Goal: Navigation & Orientation: Find specific page/section

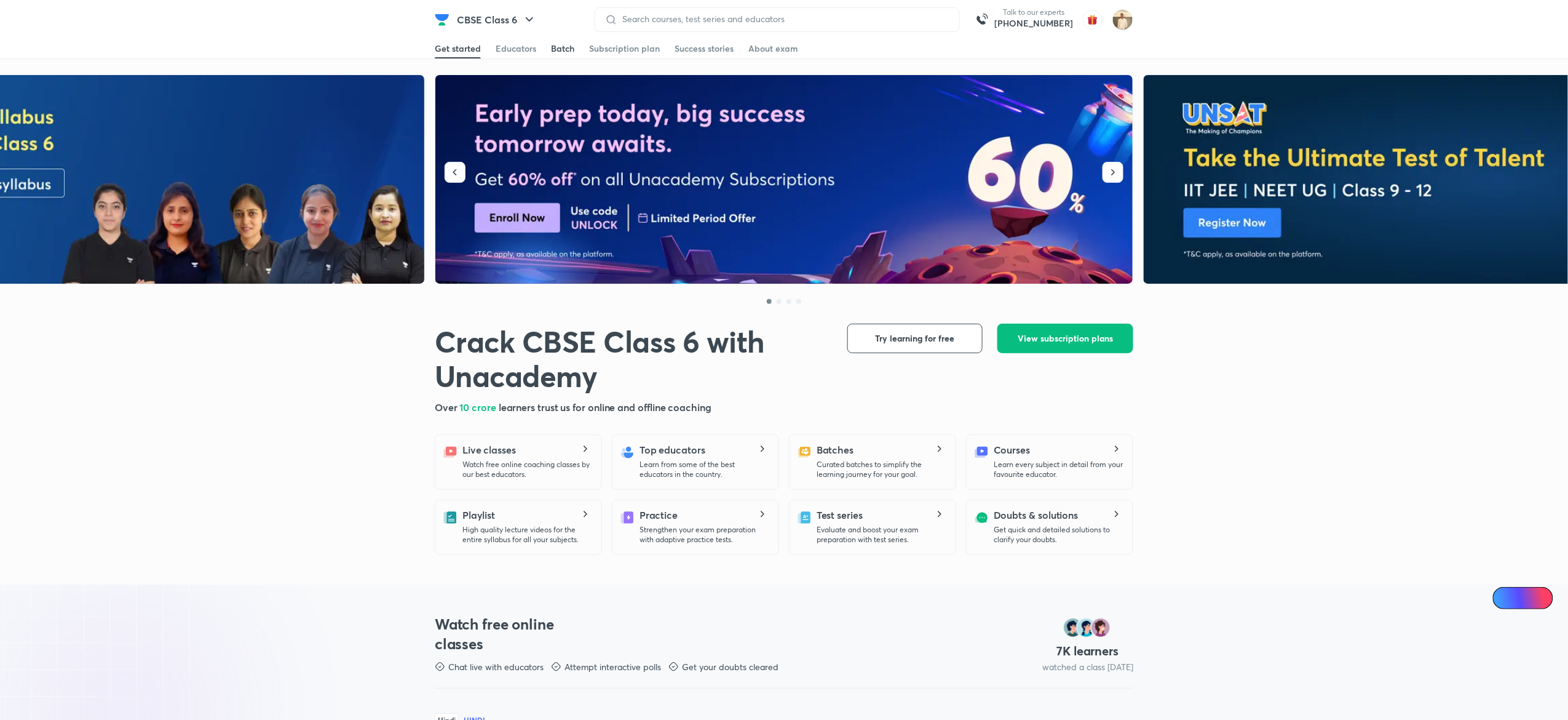
click at [566, 45] on div "Batch" at bounding box center [562, 49] width 23 height 13
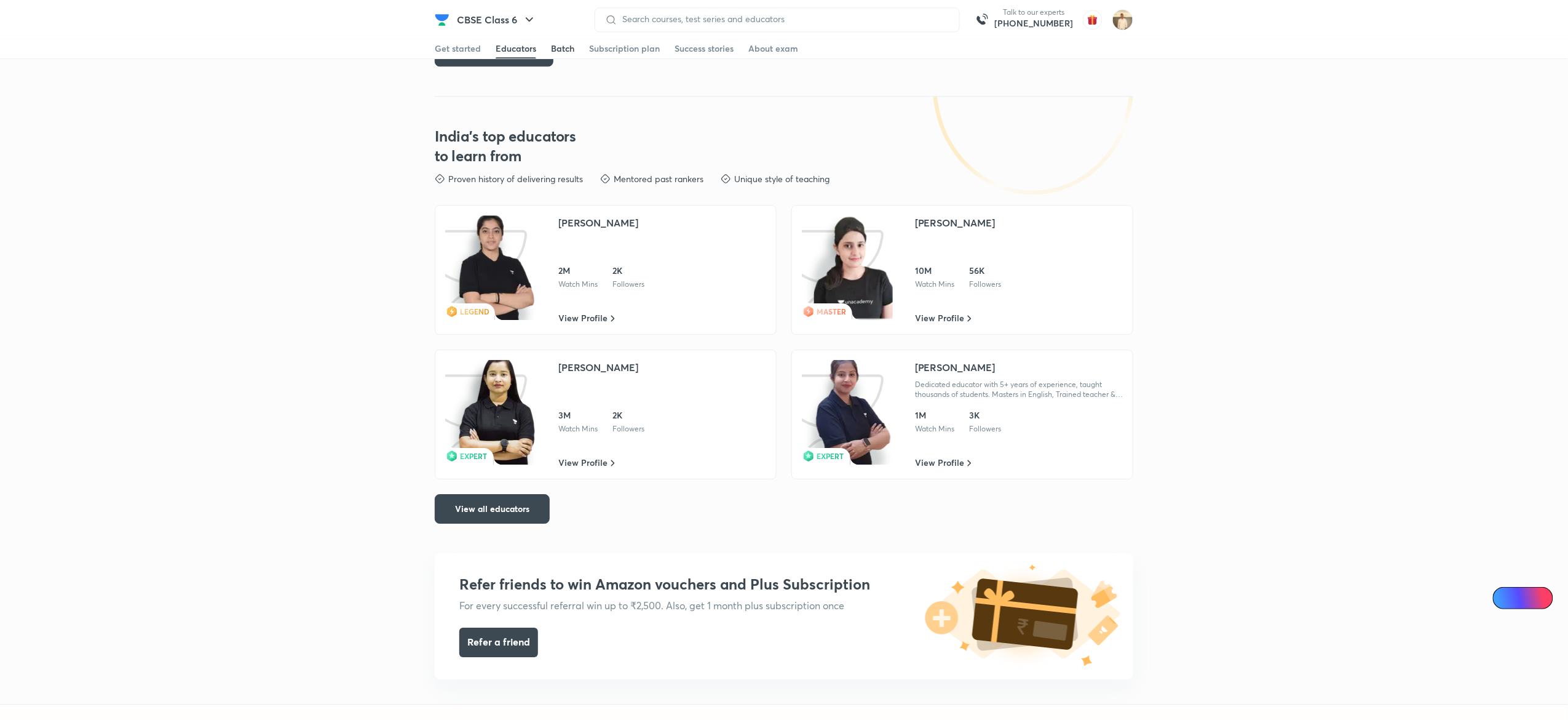
scroll to position [2599, 0]
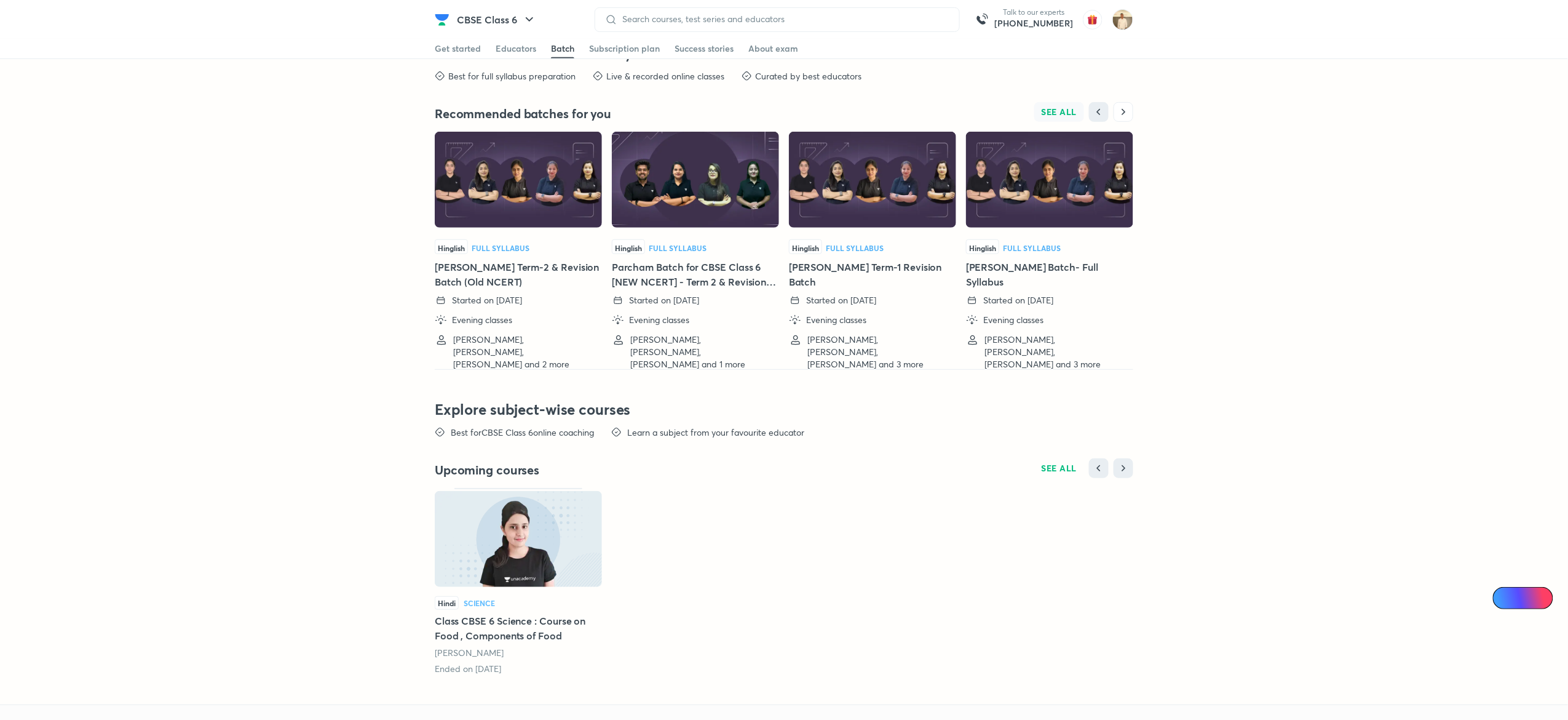
click at [1059, 109] on button "SEE ALL" at bounding box center [1059, 112] width 50 height 19
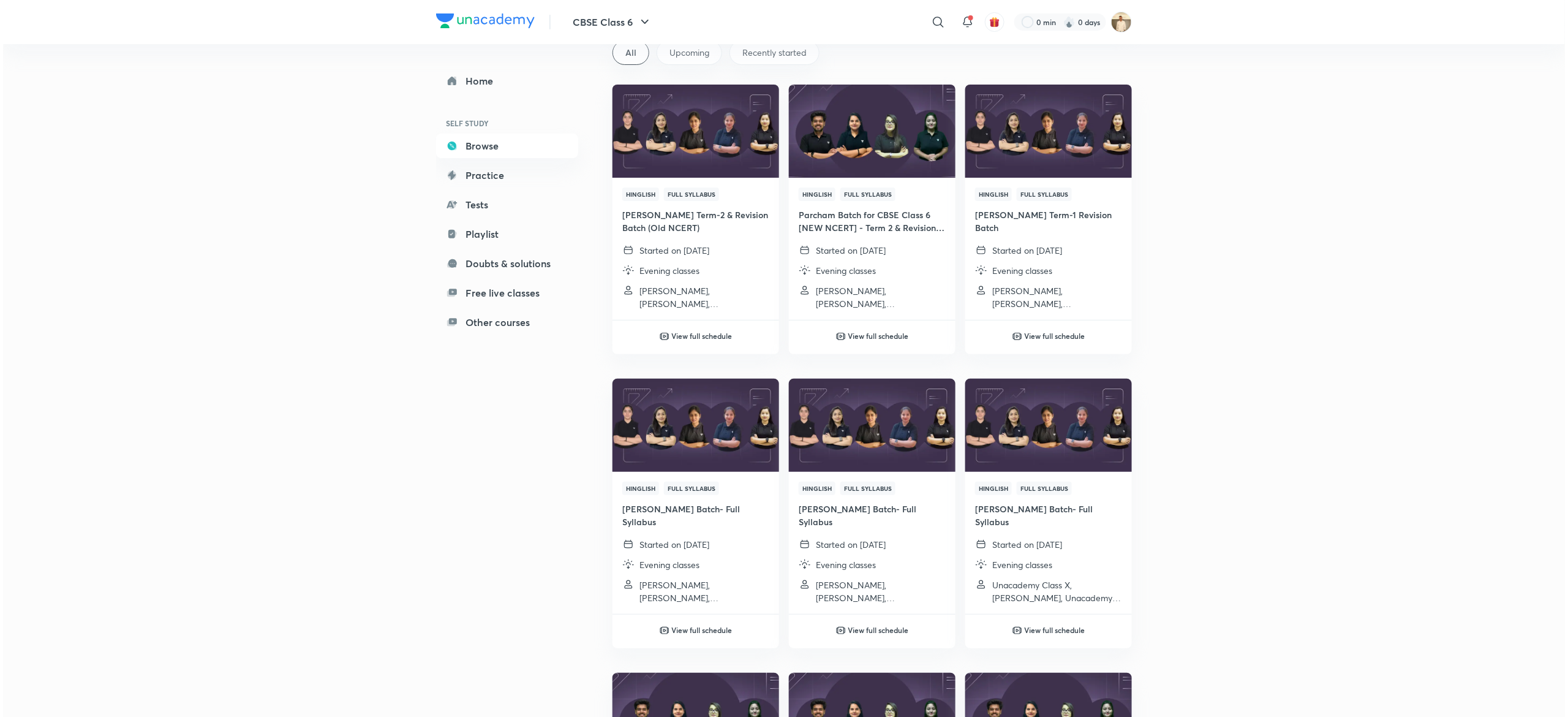
scroll to position [88, 0]
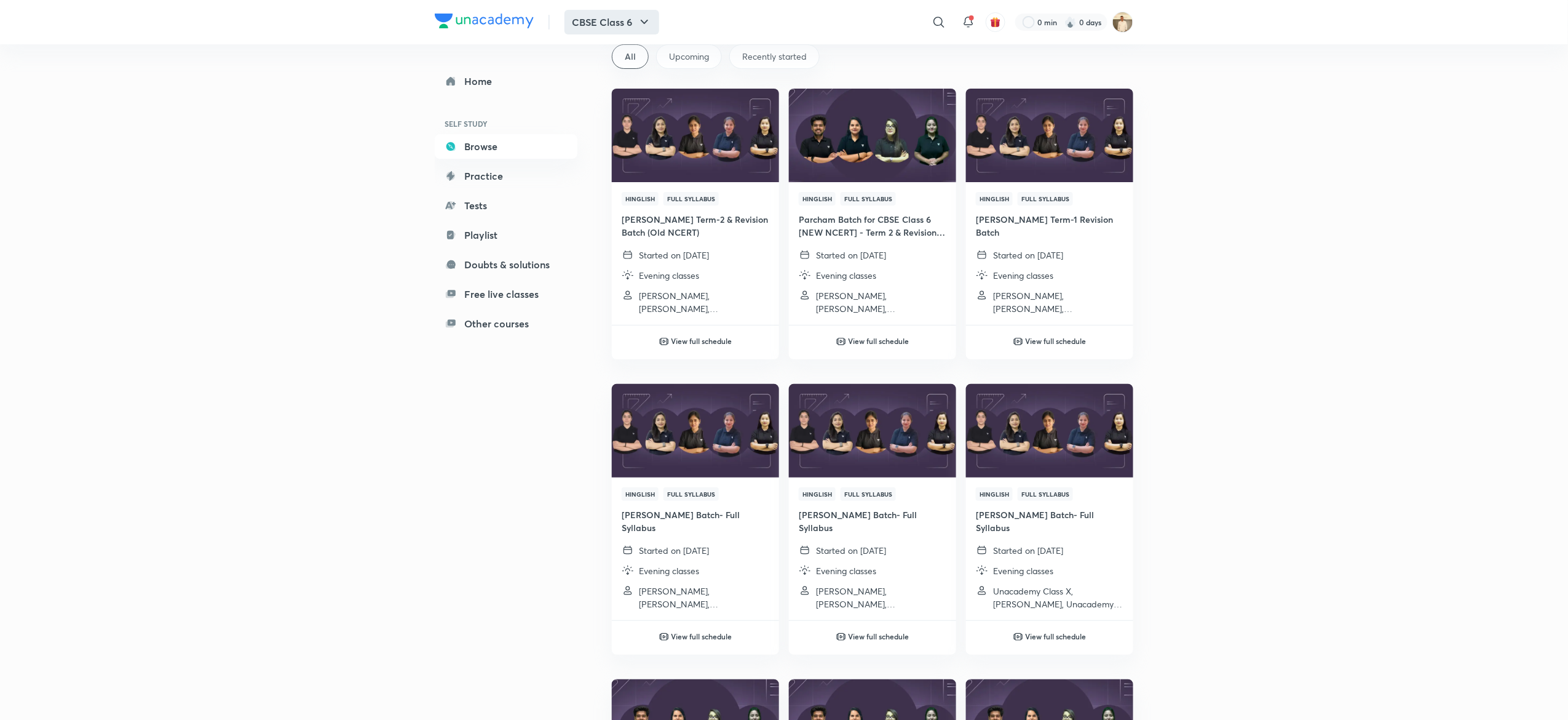
click at [633, 22] on button "CBSE Class 6" at bounding box center [612, 22] width 95 height 24
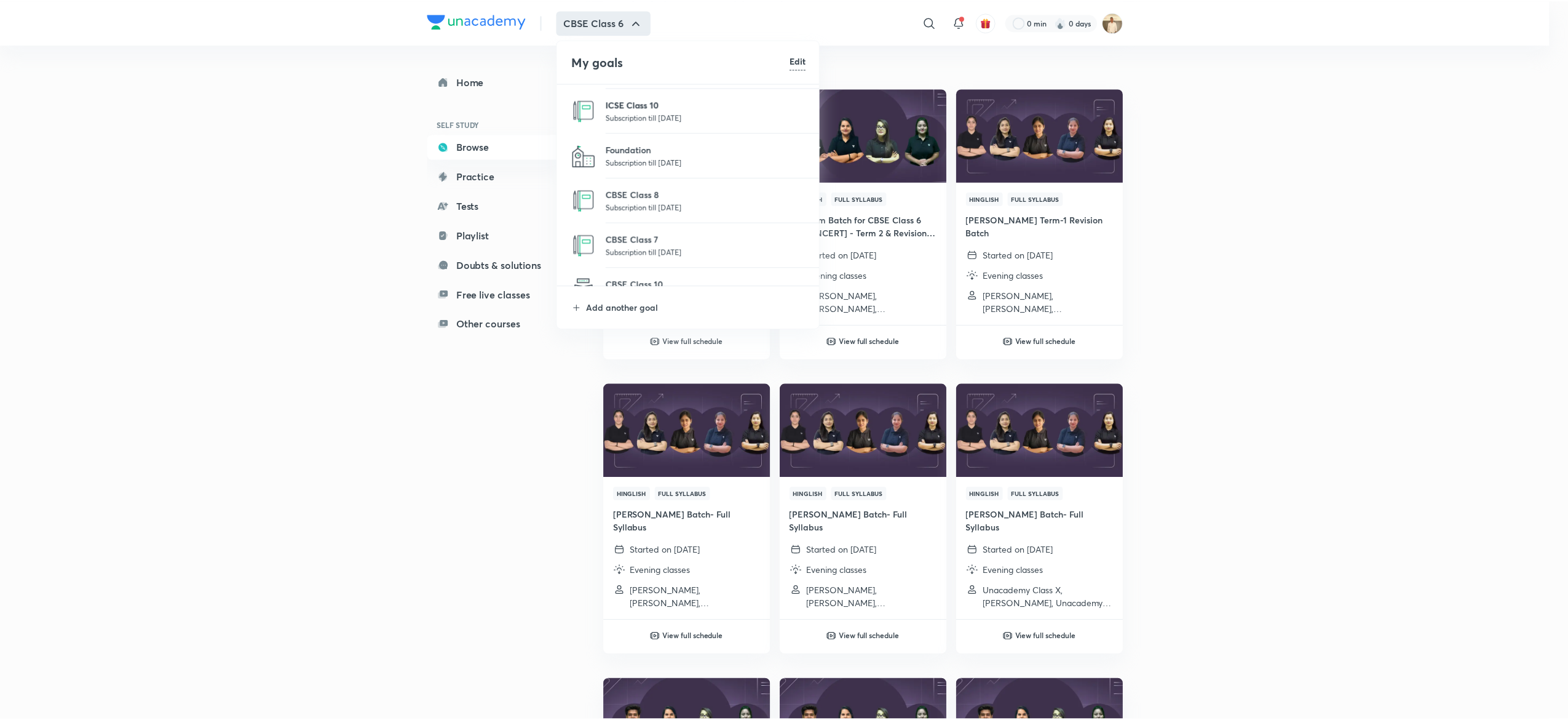
scroll to position [102, 0]
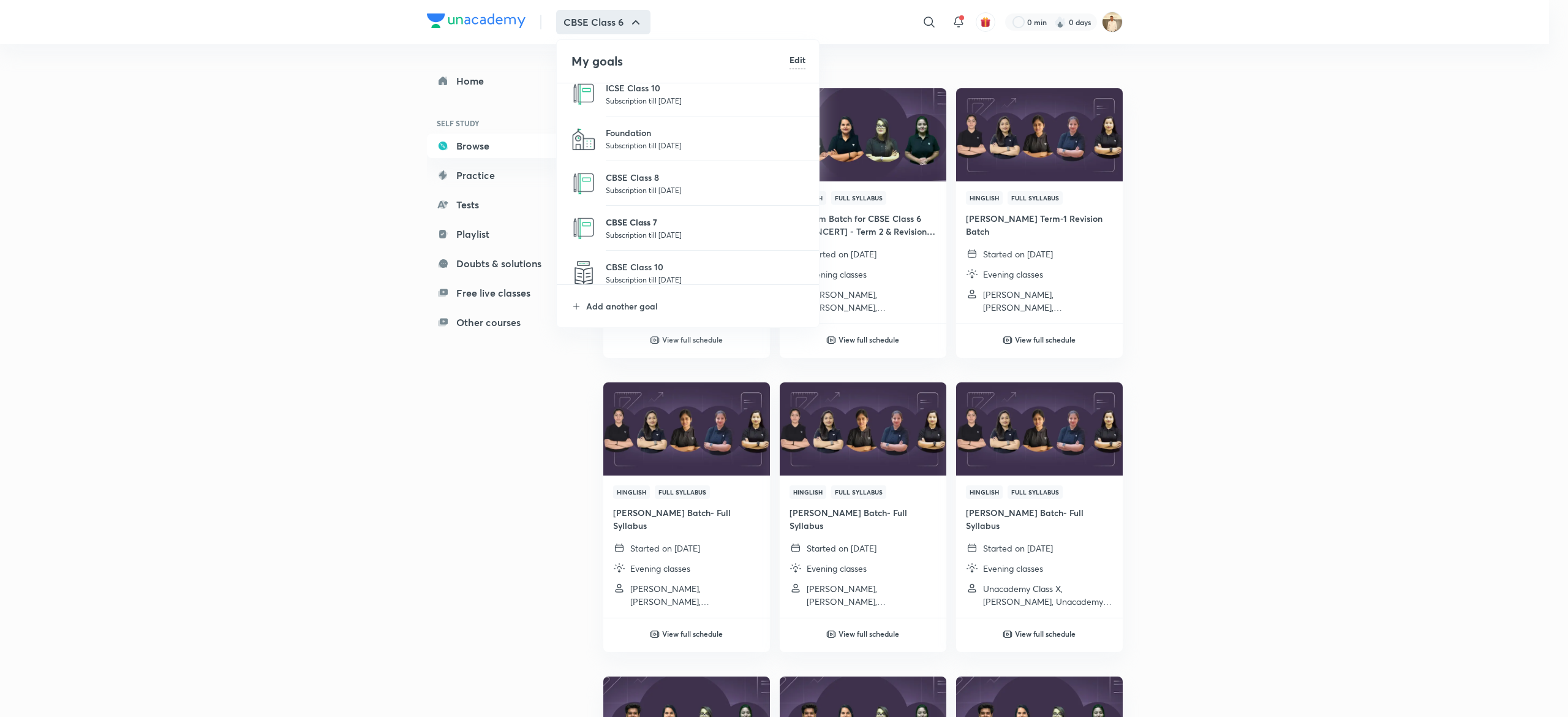
click at [657, 228] on p "CBSE Class 7" at bounding box center [705, 222] width 199 height 13
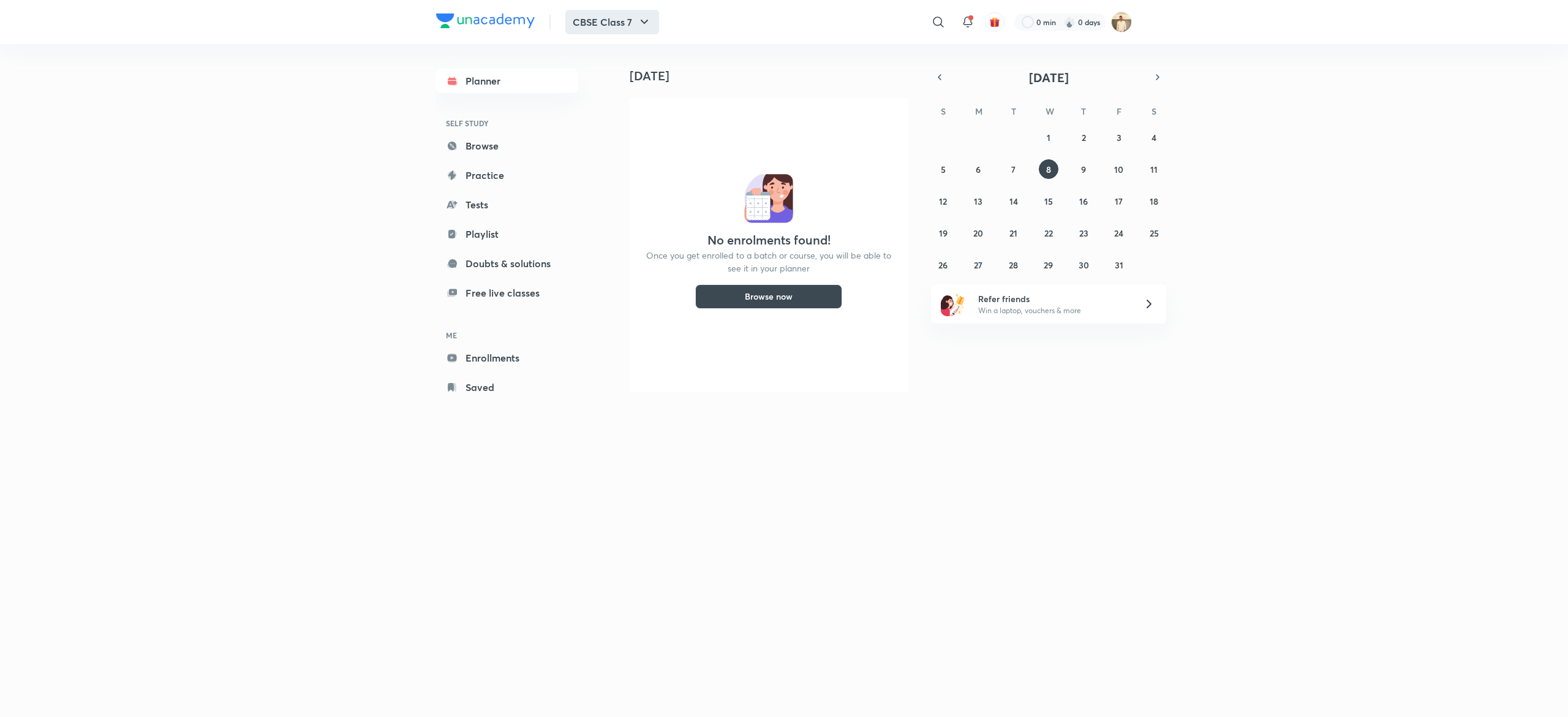
click at [636, 26] on button "CBSE Class 7" at bounding box center [612, 22] width 94 height 24
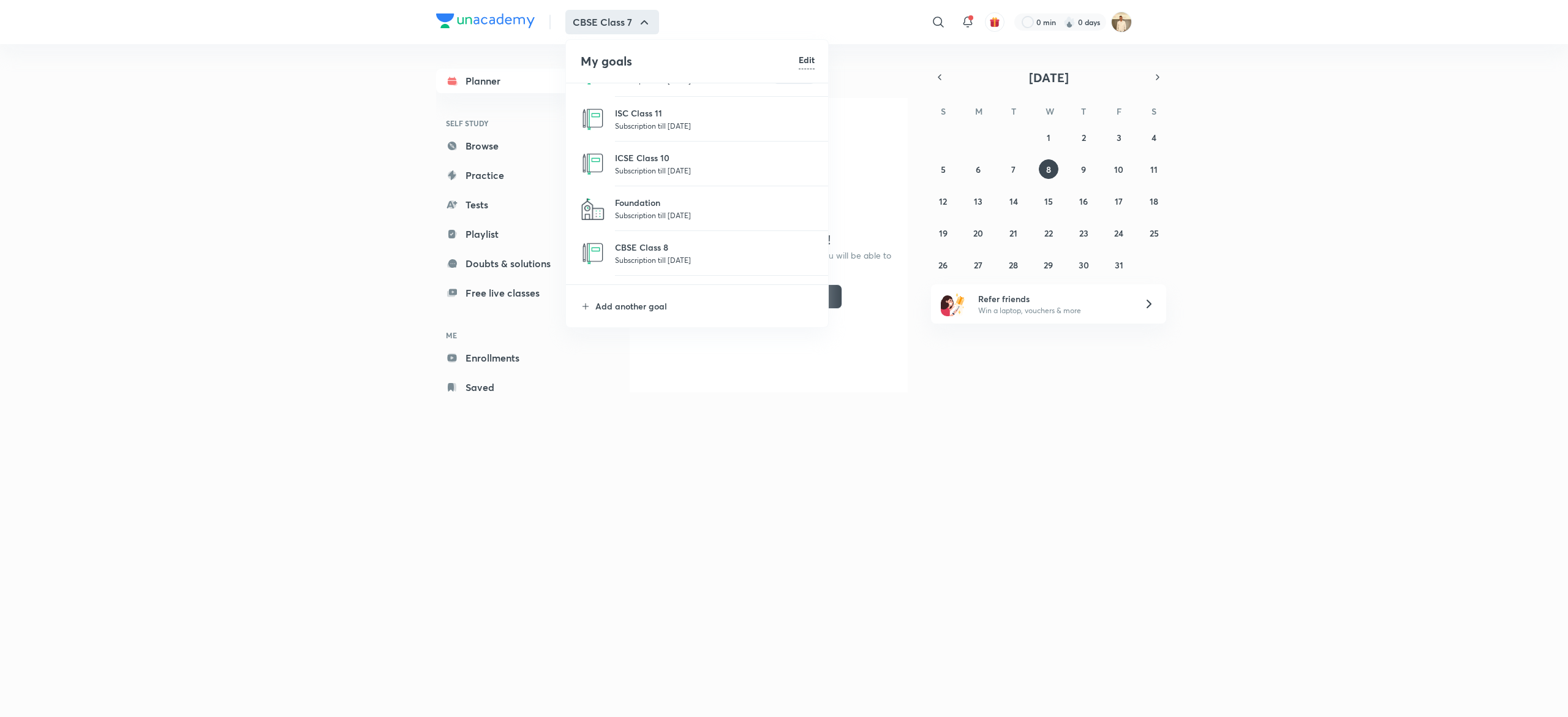
scroll to position [37, 0]
click at [664, 245] on p "CBSE Class 8" at bounding box center [714, 242] width 199 height 13
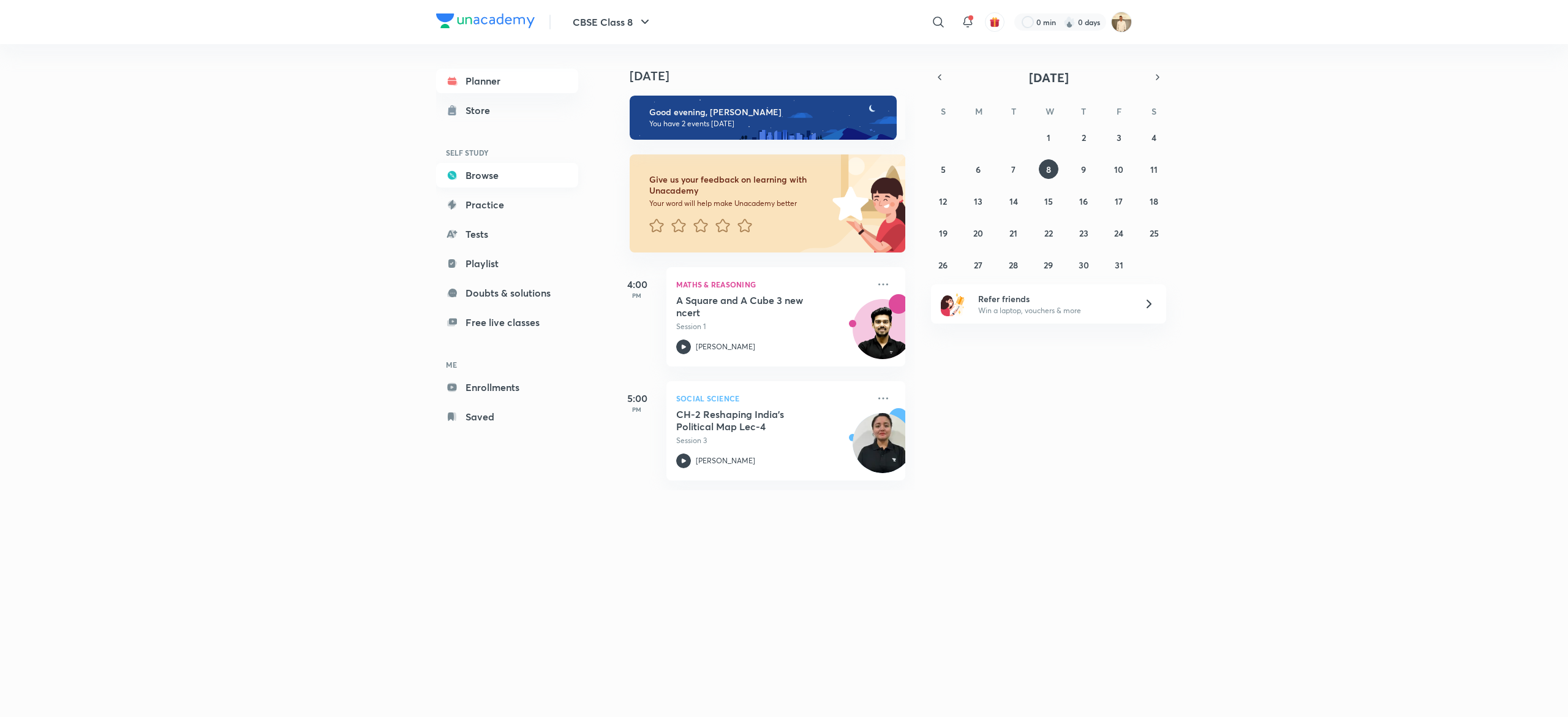
click at [483, 175] on link "Browse" at bounding box center [507, 175] width 142 height 24
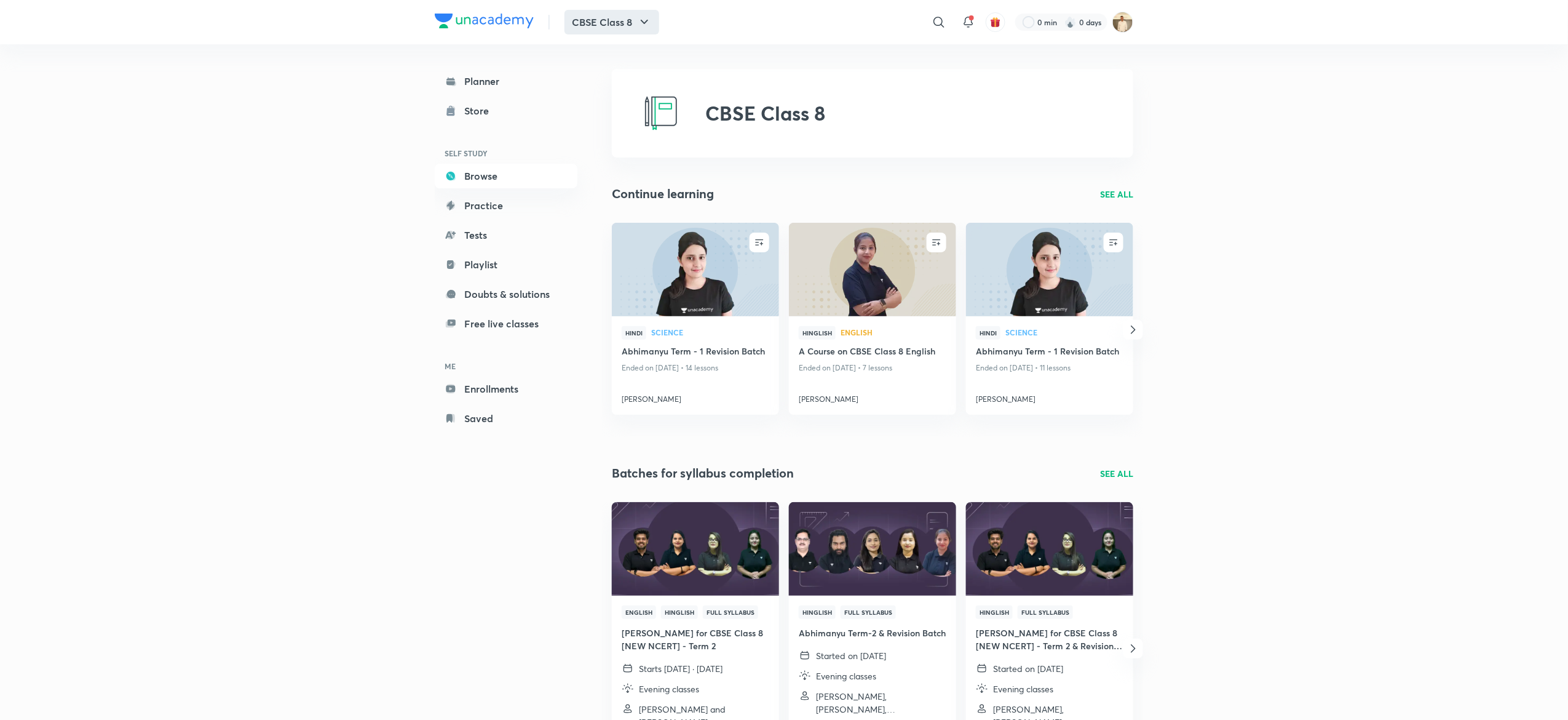
drag, startPoint x: 647, startPoint y: 36, endPoint x: 642, endPoint y: 29, distance: 8.6
click at [642, 29] on div "CBSE Class 8 ​ 0 min 0 days" at bounding box center [784, 22] width 698 height 45
click at [642, 29] on icon "button" at bounding box center [644, 23] width 15 height 15
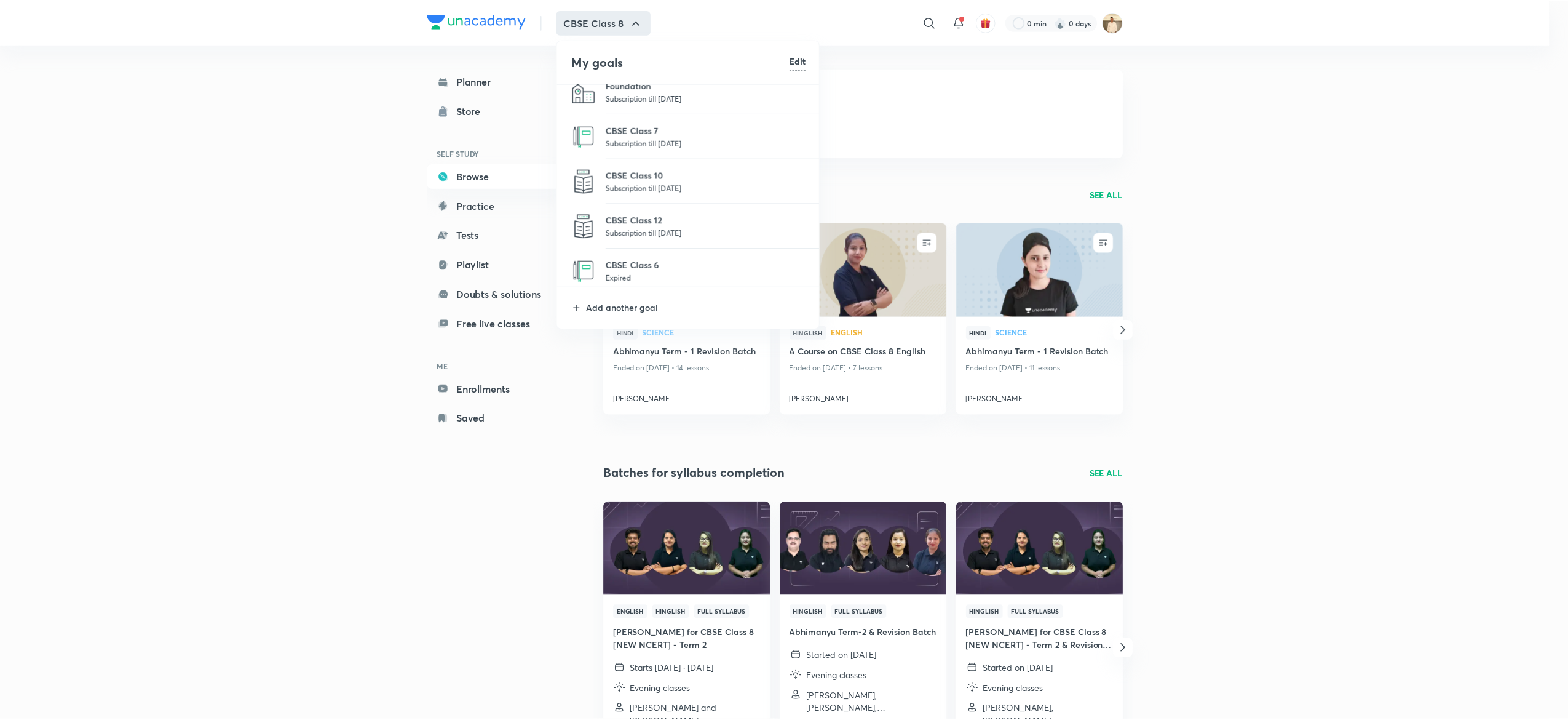
scroll to position [151, 0]
click at [648, 181] on p "Subscription till [DATE]" at bounding box center [708, 186] width 200 height 13
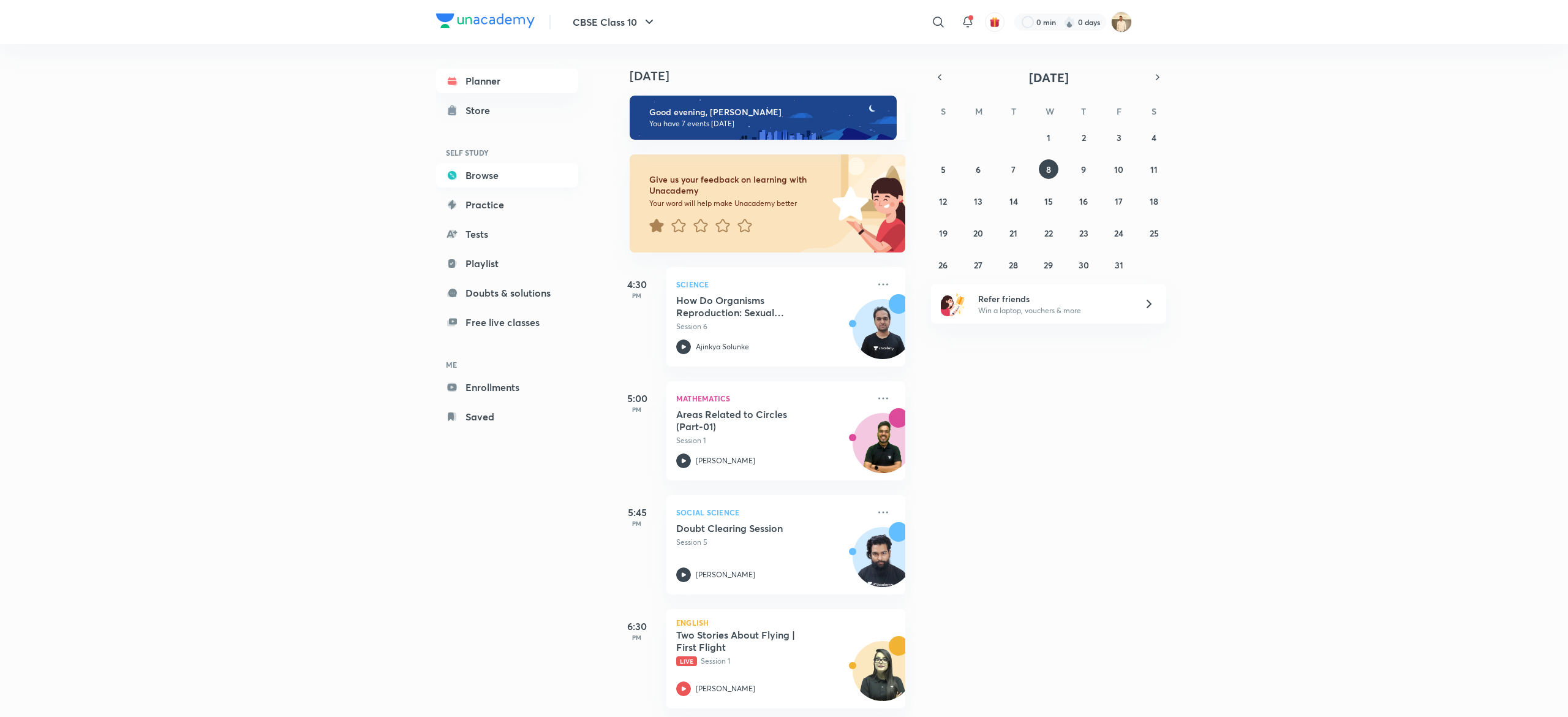
click at [500, 176] on link "Browse" at bounding box center [507, 175] width 142 height 24
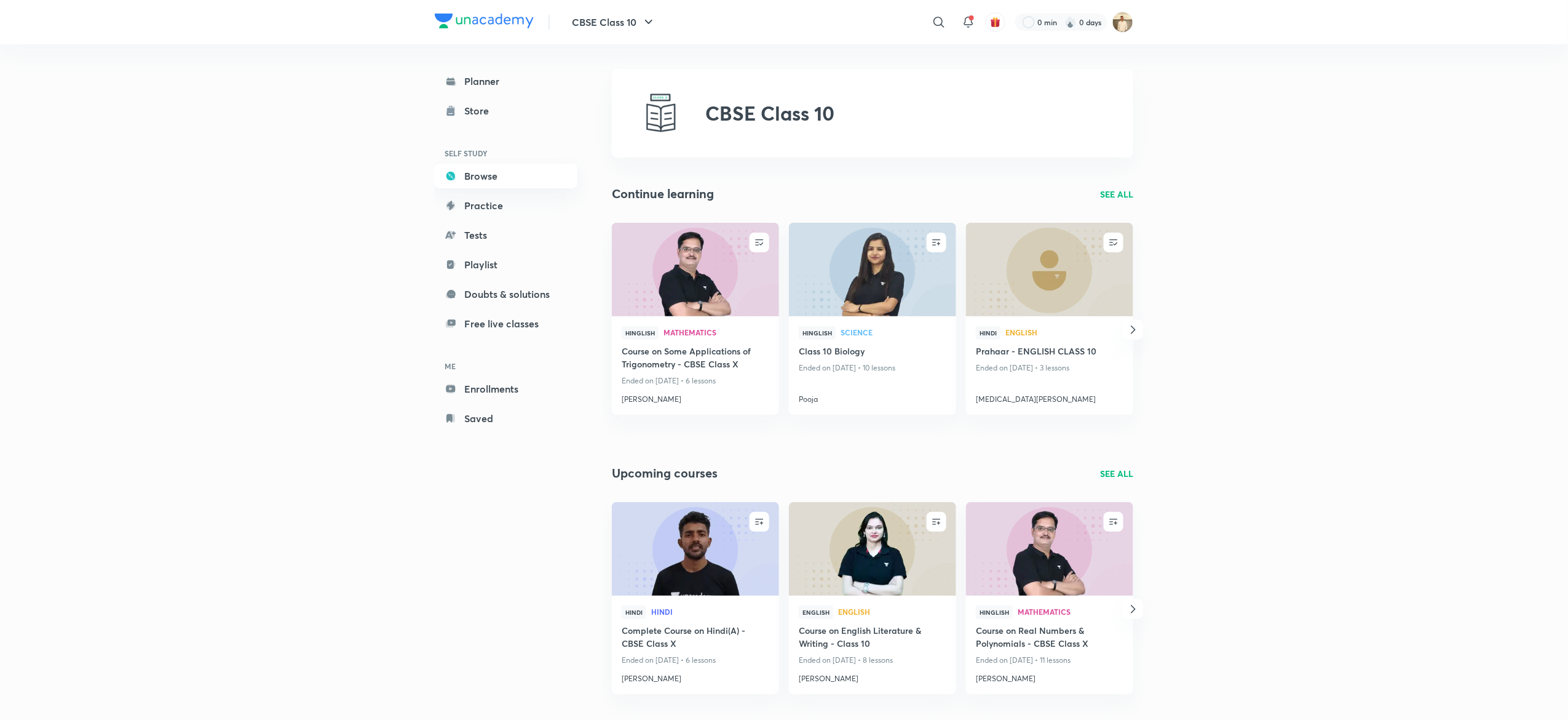
click at [493, 176] on link "Browse" at bounding box center [506, 176] width 142 height 24
click at [488, 235] on link "Tests" at bounding box center [506, 235] width 142 height 24
